Goal: Task Accomplishment & Management: Manage account settings

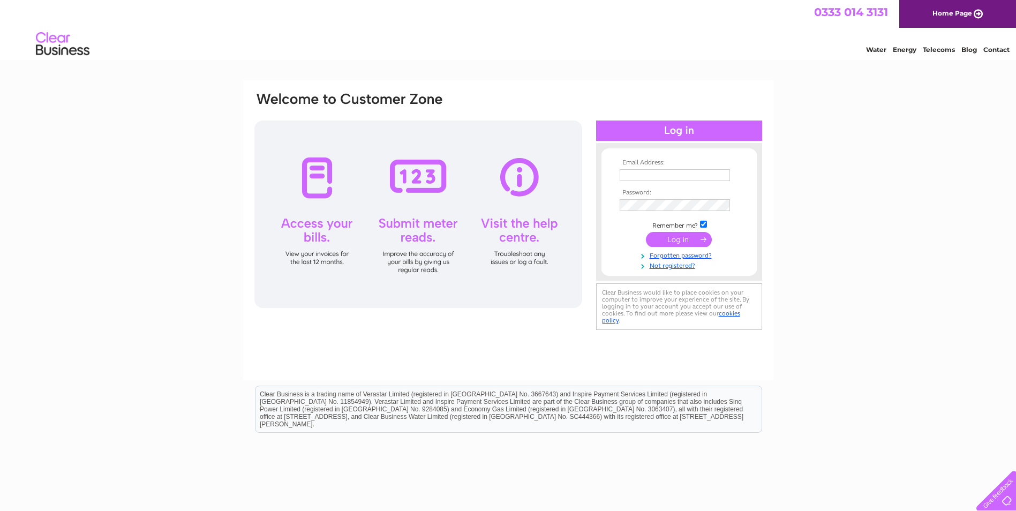
type input "[PERSON_NAME][EMAIL_ADDRESS][DOMAIN_NAME]"
click at [681, 239] on input "submit" at bounding box center [679, 239] width 66 height 15
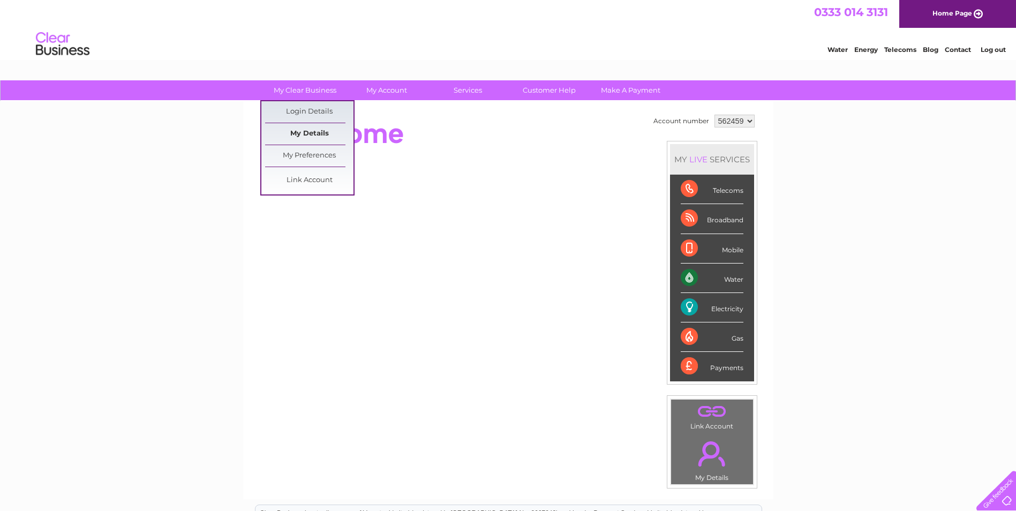
click at [308, 134] on link "My Details" at bounding box center [309, 133] width 88 height 21
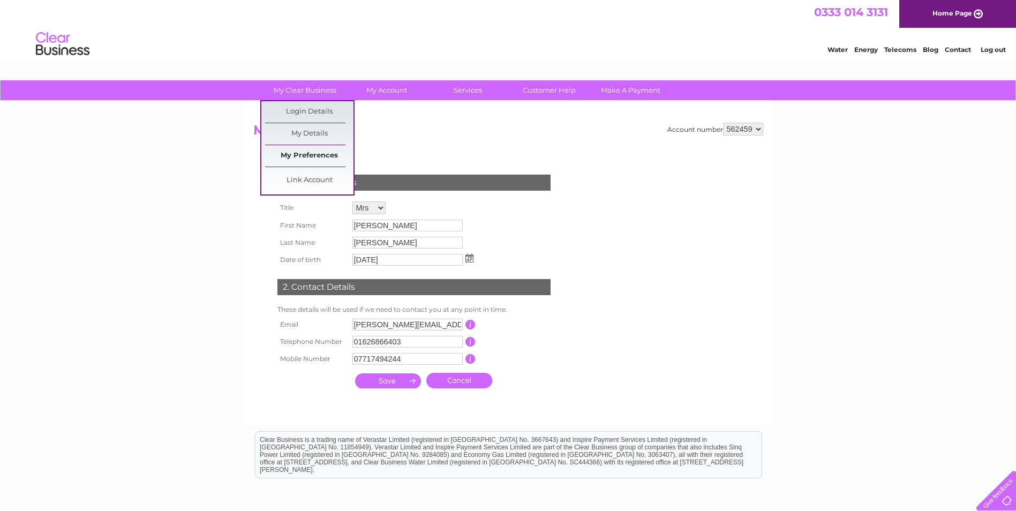
click at [300, 154] on link "My Preferences" at bounding box center [309, 155] width 88 height 21
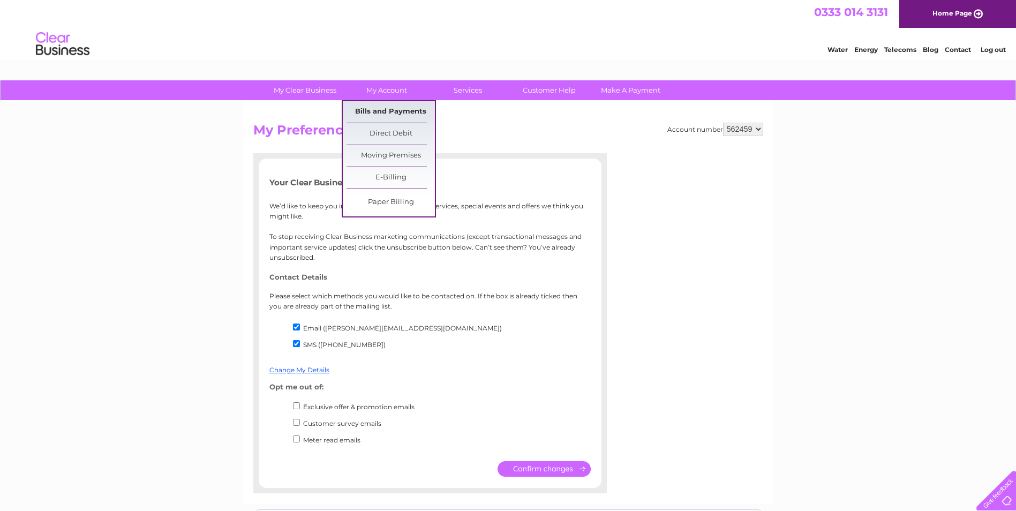
click at [385, 107] on link "Bills and Payments" at bounding box center [391, 111] width 88 height 21
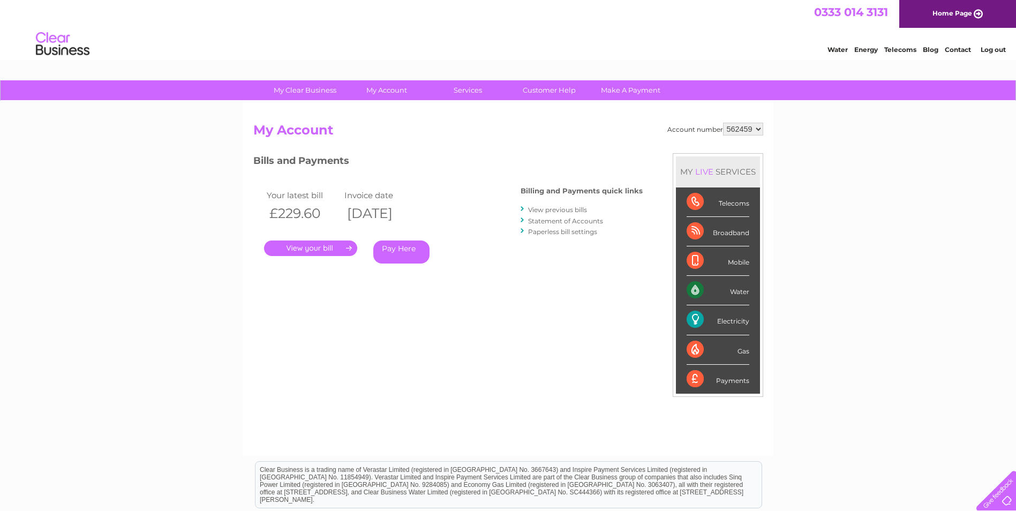
click at [533, 209] on link "View previous bills" at bounding box center [557, 210] width 59 height 8
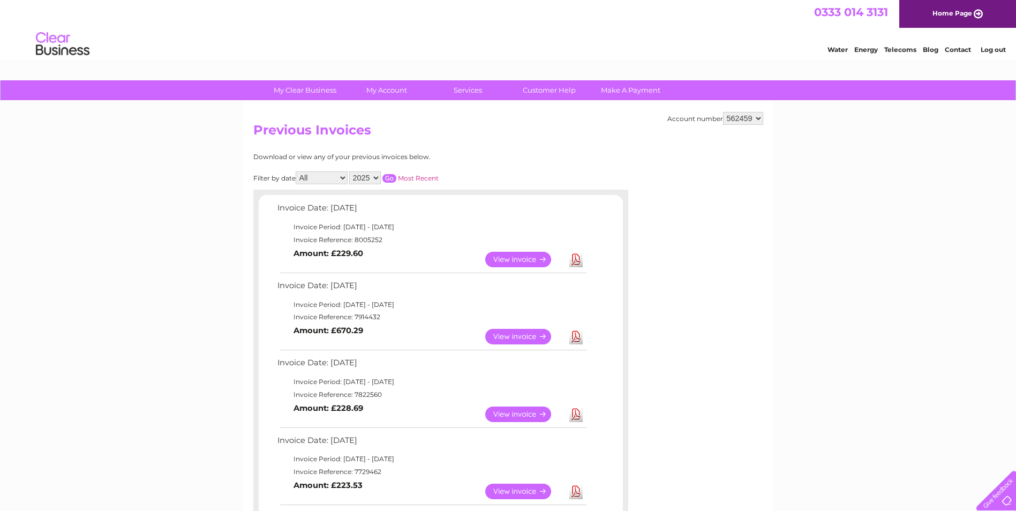
click at [510, 338] on link "View" at bounding box center [524, 337] width 79 height 16
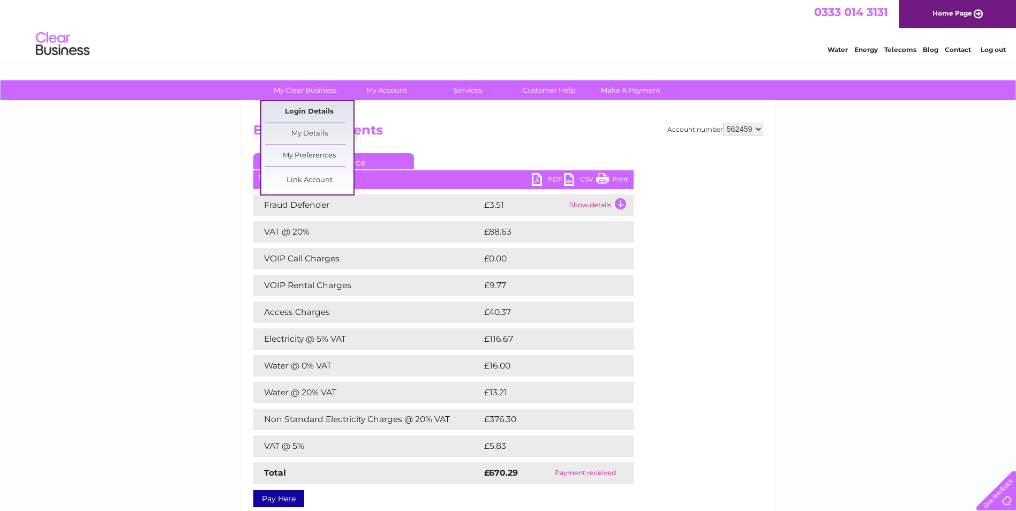
click at [308, 114] on link "Login Details" at bounding box center [309, 111] width 88 height 21
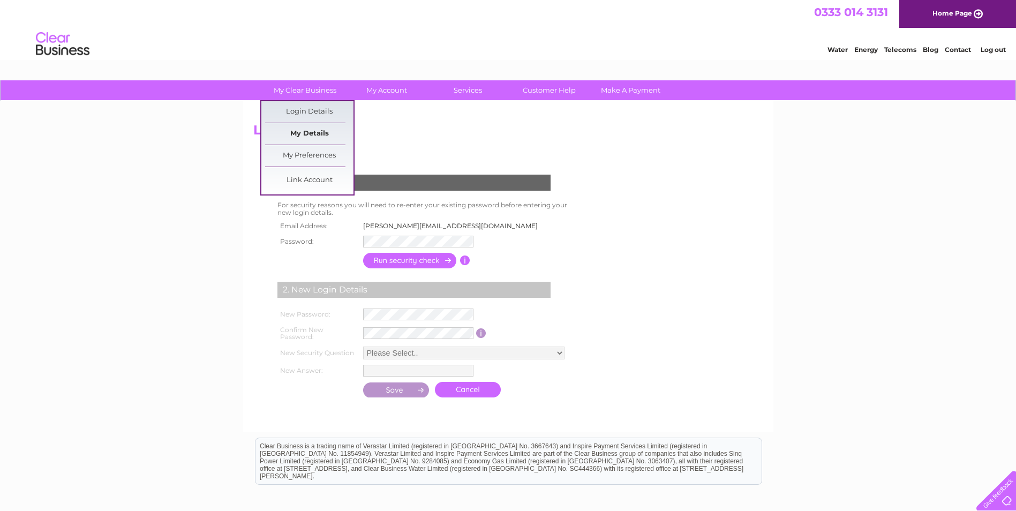
click at [300, 133] on link "My Details" at bounding box center [309, 133] width 88 height 21
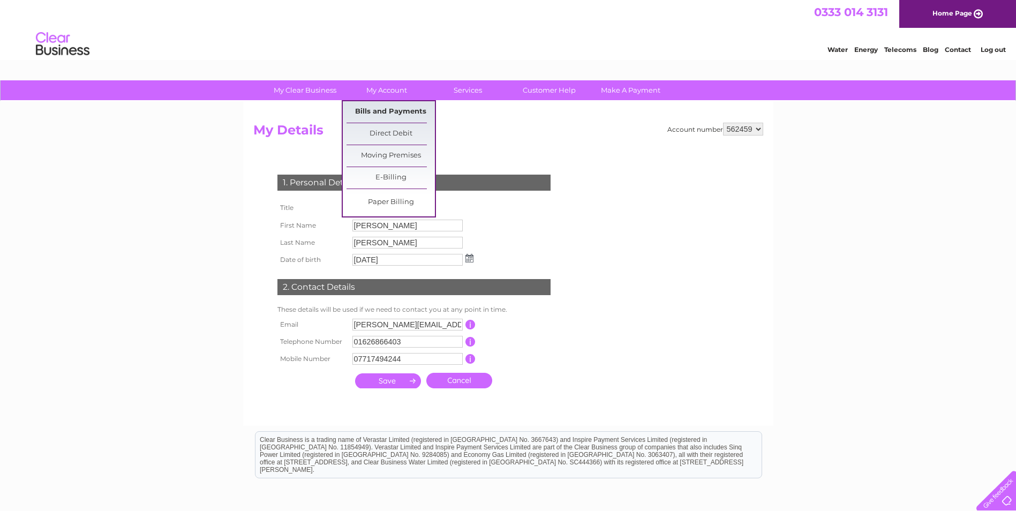
click at [367, 109] on link "Bills and Payments" at bounding box center [391, 111] width 88 height 21
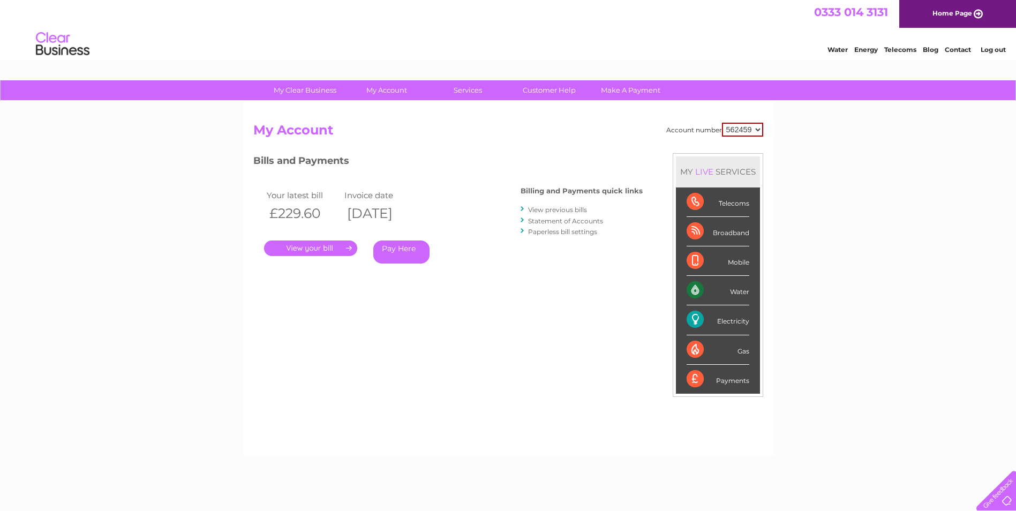
click at [551, 207] on link "View previous bills" at bounding box center [557, 210] width 59 height 8
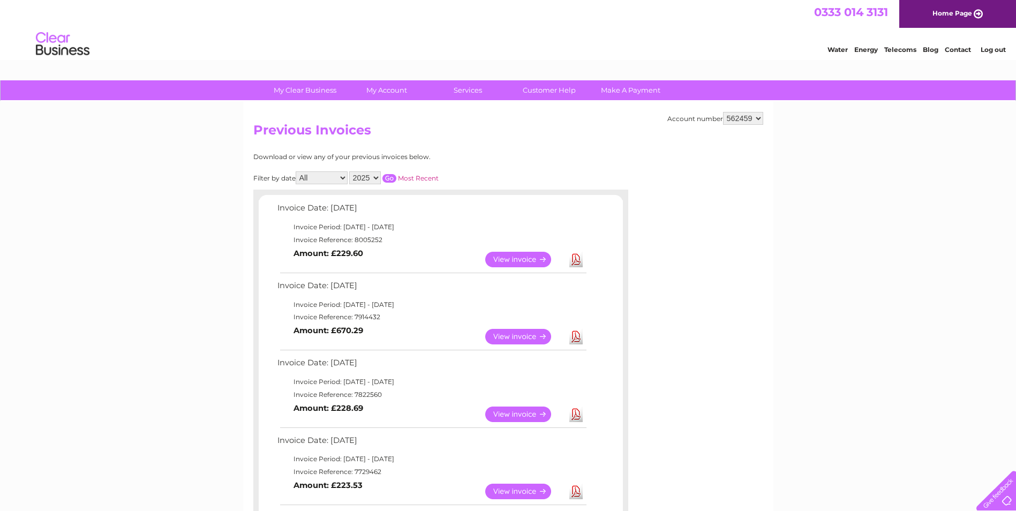
click at [514, 340] on link "View" at bounding box center [524, 337] width 79 height 16
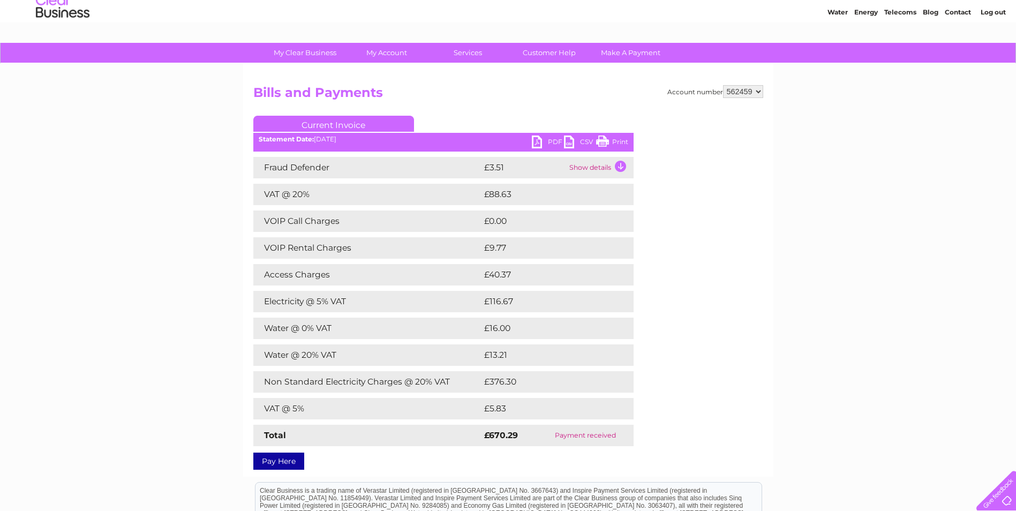
scroll to position [54, 0]
